Goal: Transaction & Acquisition: Download file/media

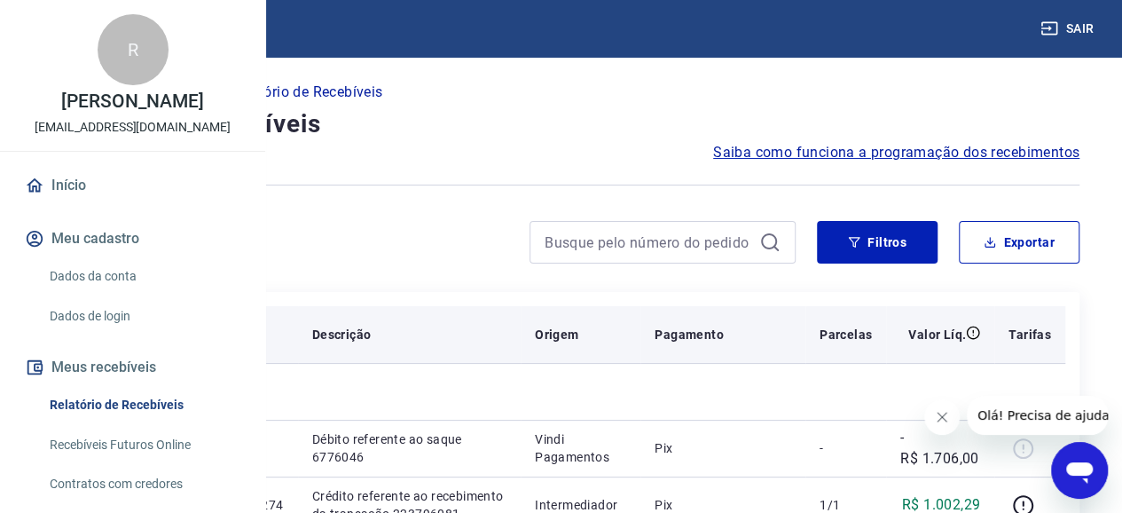
scroll to position [89, 0]
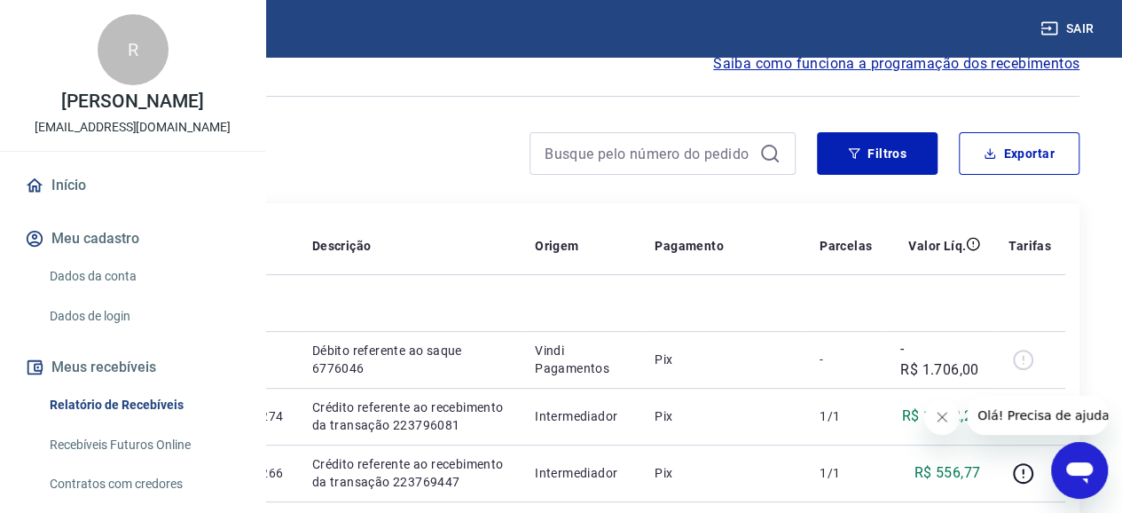
click at [941, 411] on button "Fechar mensagem da empresa" at bounding box center [941, 416] width 35 height 35
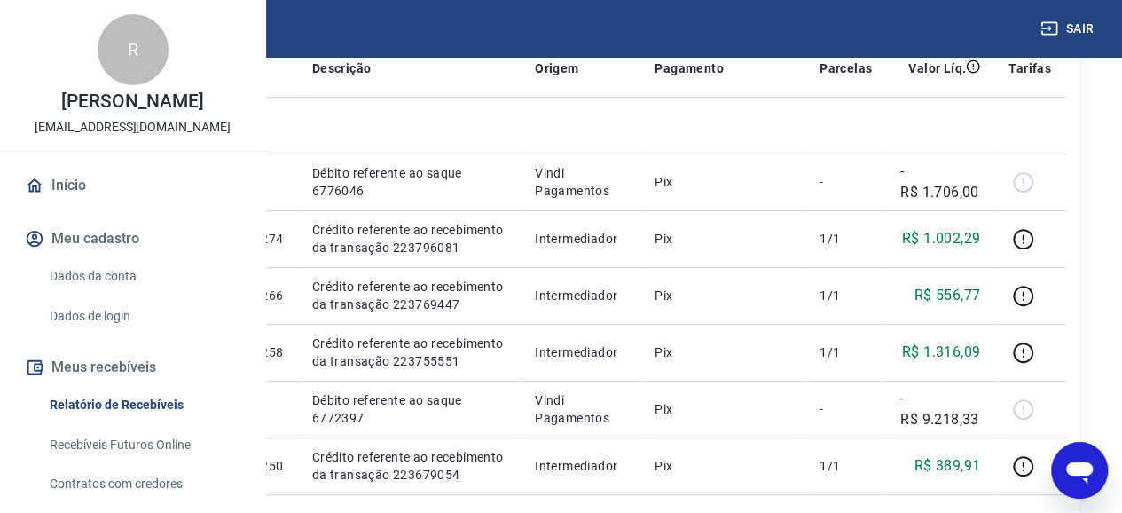
scroll to position [0, 0]
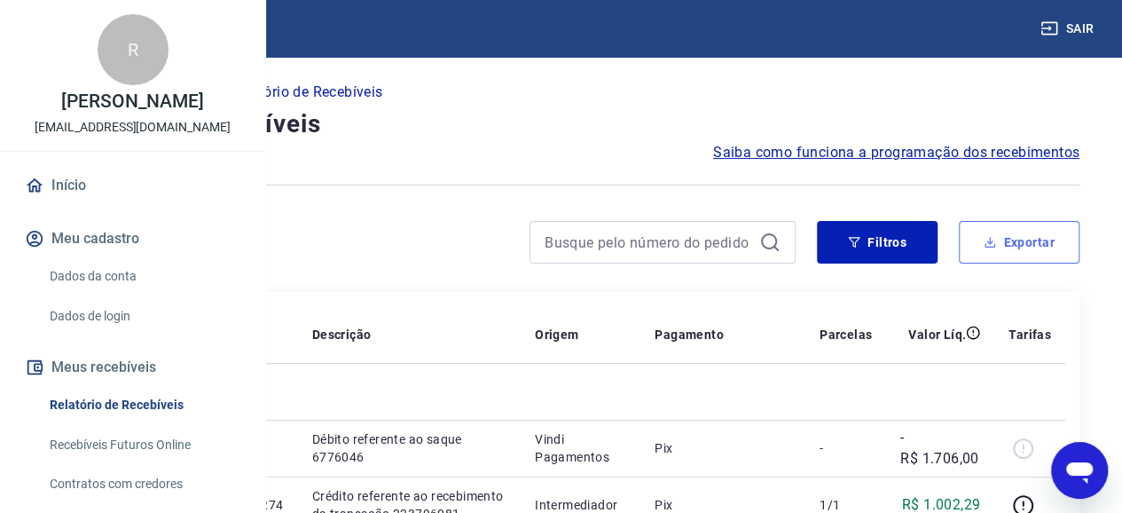
click at [1015, 248] on button "Exportar" at bounding box center [1019, 242] width 121 height 43
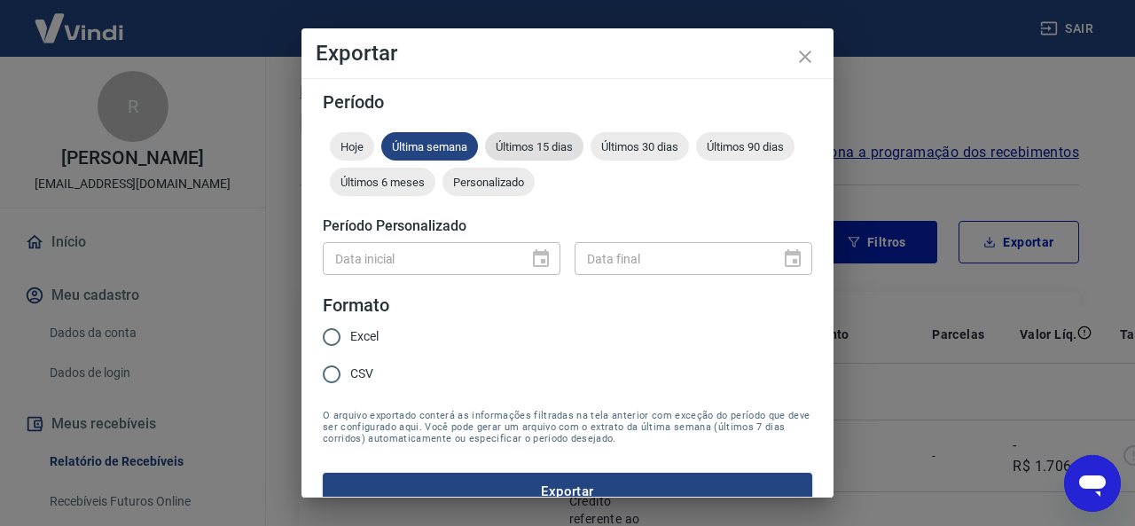
click at [538, 156] on div "Últimos 15 dias" at bounding box center [534, 146] width 98 height 28
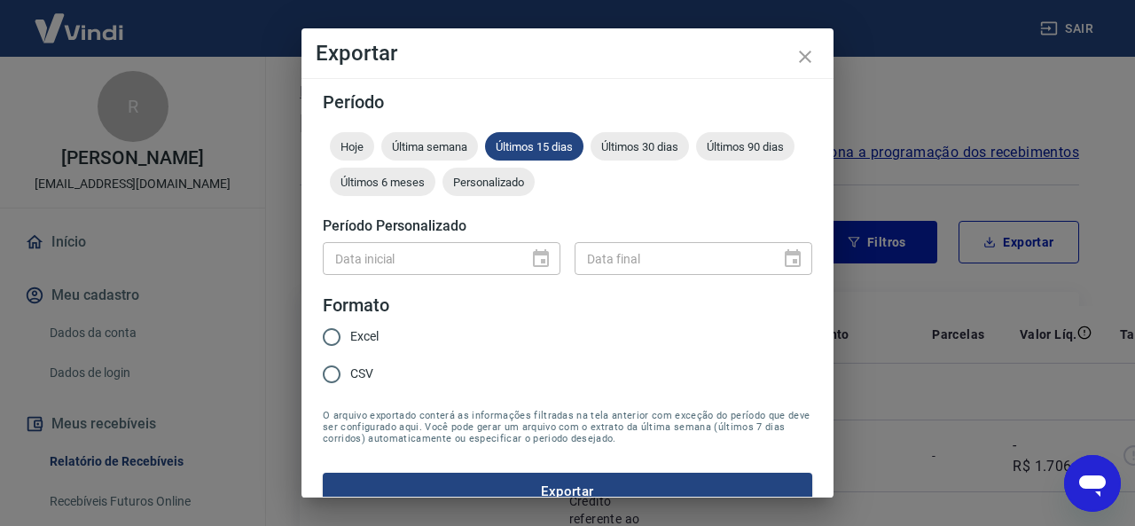
click at [362, 335] on span "Excel" at bounding box center [364, 336] width 28 height 19
click at [350, 335] on input "Excel" at bounding box center [331, 336] width 37 height 37
radio input "true"
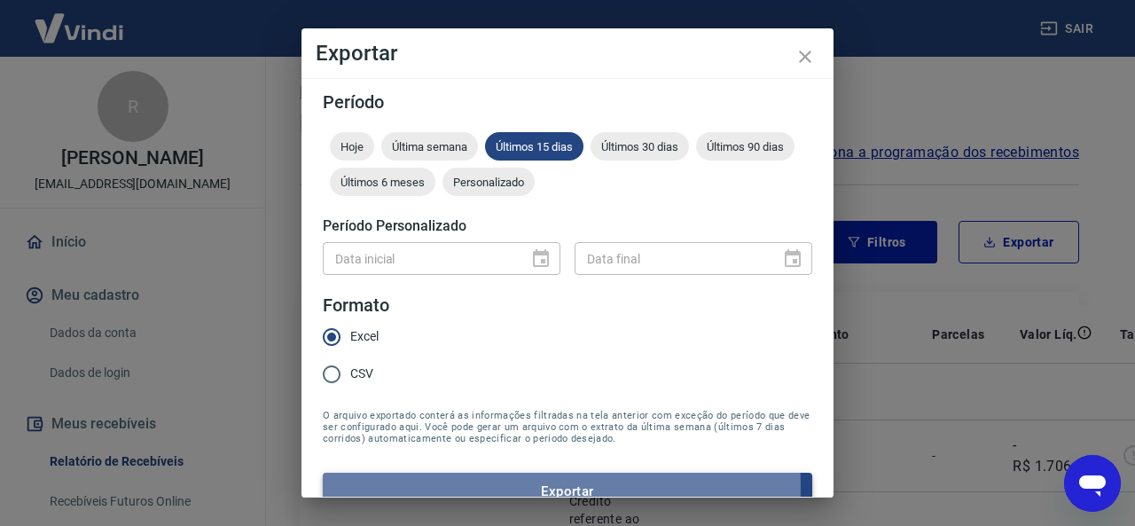
click at [493, 486] on button "Exportar" at bounding box center [568, 491] width 490 height 37
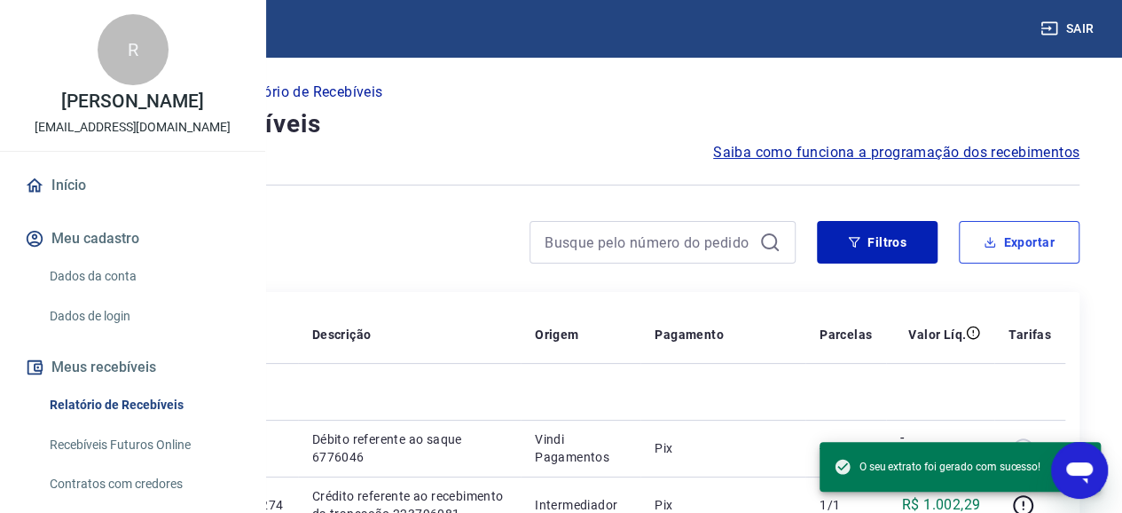
scroll to position [89, 0]
